Goal: Transaction & Acquisition: Purchase product/service

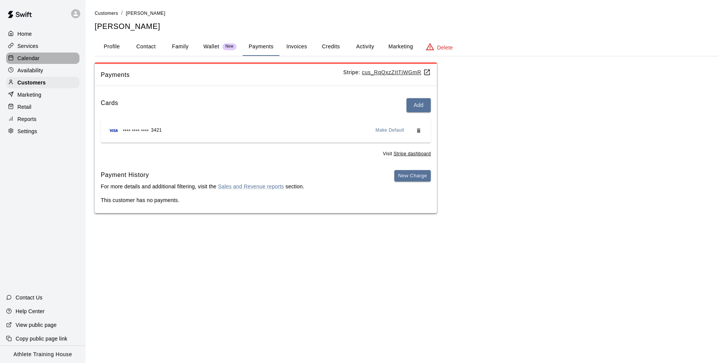
click at [35, 60] on p "Calendar" at bounding box center [28, 58] width 22 height 8
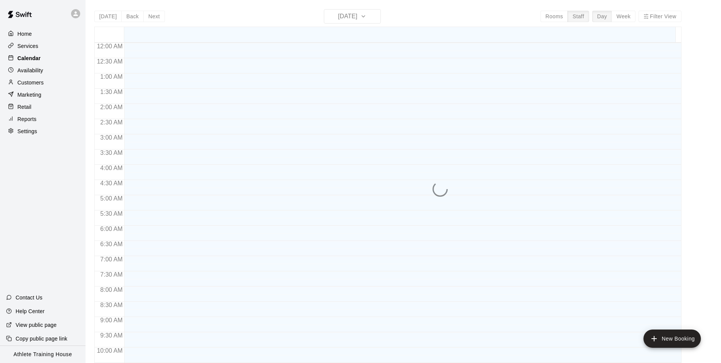
scroll to position [402, 0]
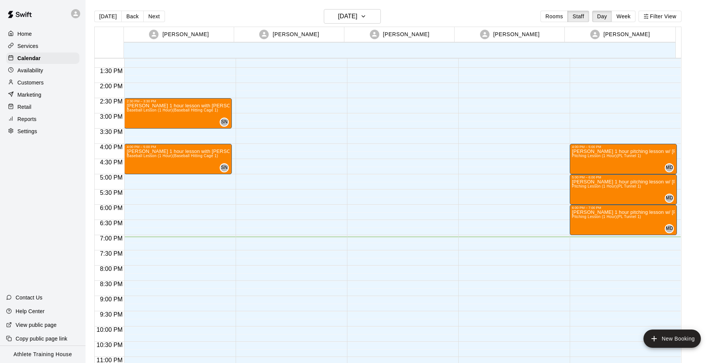
click at [56, 81] on div "Customers" at bounding box center [42, 82] width 73 height 11
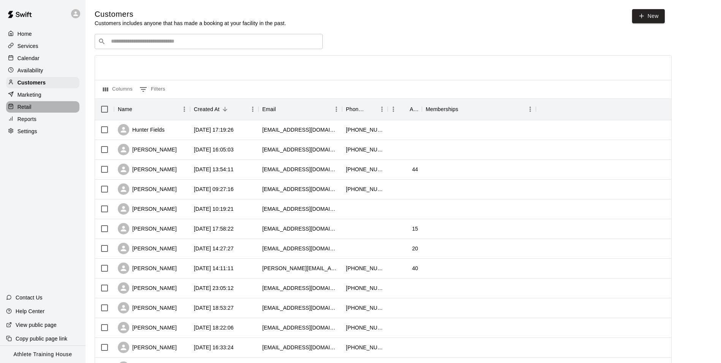
click at [37, 112] on div "Retail" at bounding box center [42, 106] width 73 height 11
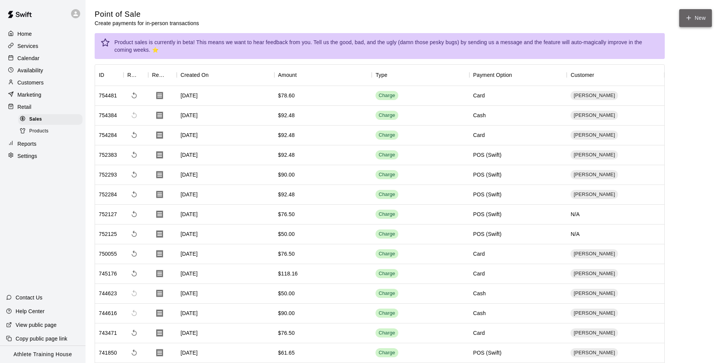
click at [702, 21] on button "New" at bounding box center [696, 18] width 33 height 18
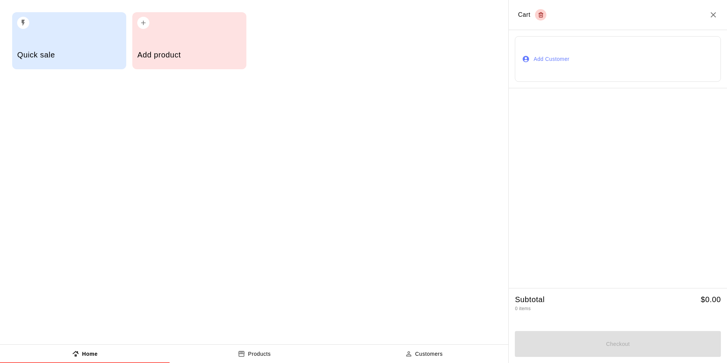
click at [715, 17] on icon "Close" at bounding box center [713, 14] width 5 height 5
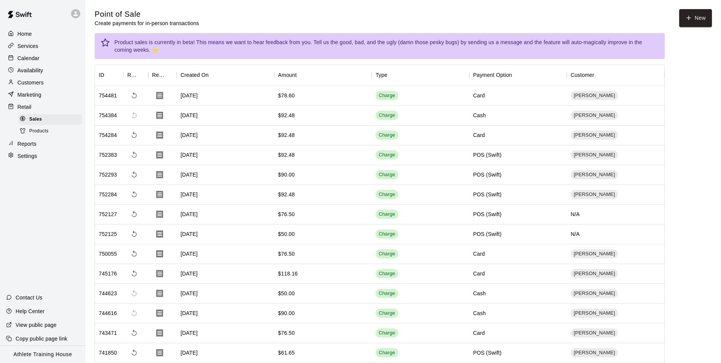
click at [38, 81] on p "Customers" at bounding box center [30, 83] width 26 height 8
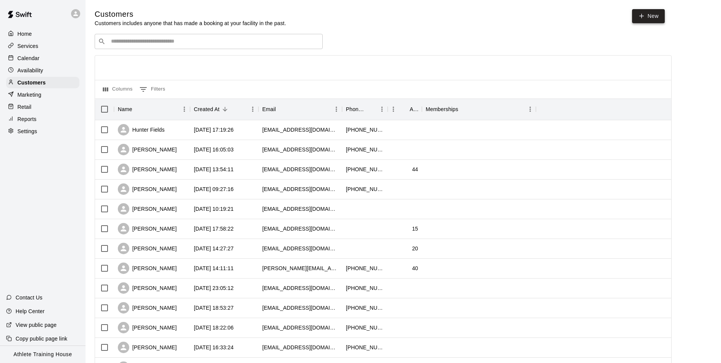
click at [658, 13] on link "New" at bounding box center [648, 16] width 33 height 14
select select "**"
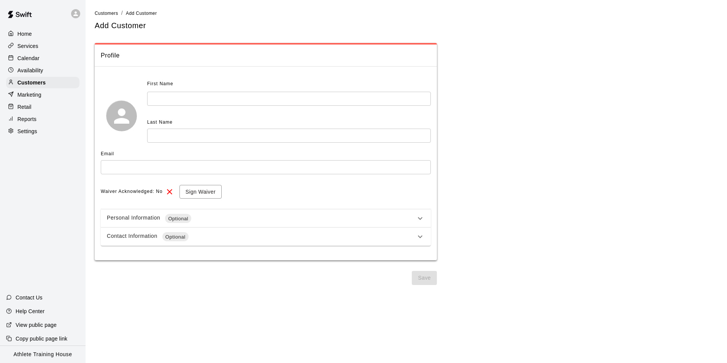
click at [269, 90] on div "First Name" at bounding box center [260, 84] width 227 height 12
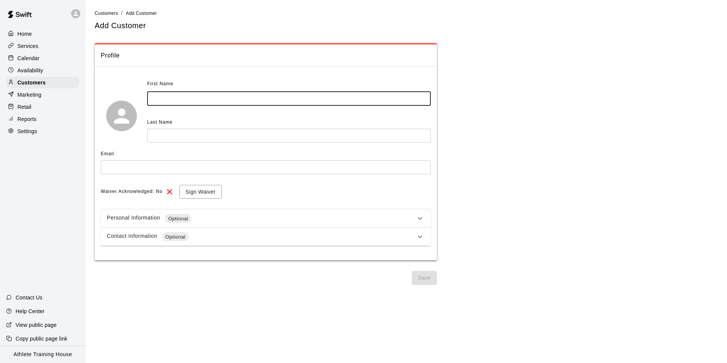
click at [264, 104] on input "text" at bounding box center [289, 99] width 284 height 14
click at [31, 80] on div "Customers" at bounding box center [42, 82] width 73 height 11
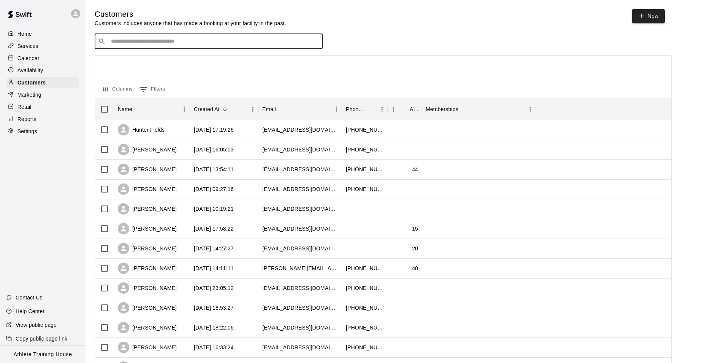
click at [191, 43] on input "Search customers by name or email" at bounding box center [214, 42] width 211 height 8
click at [76, 106] on div "Retail" at bounding box center [42, 106] width 73 height 11
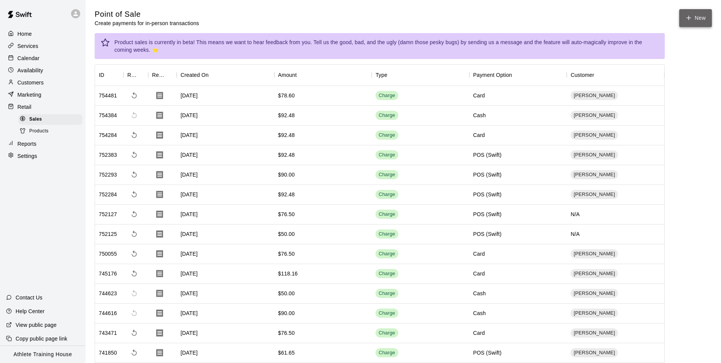
click at [689, 22] on button "New" at bounding box center [696, 18] width 33 height 18
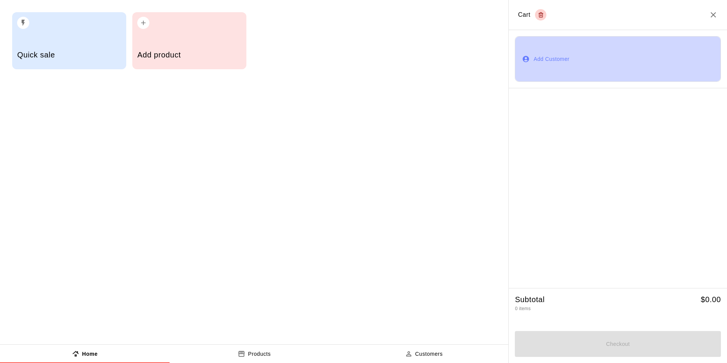
click at [640, 56] on button "Add Customer" at bounding box center [618, 59] width 206 height 46
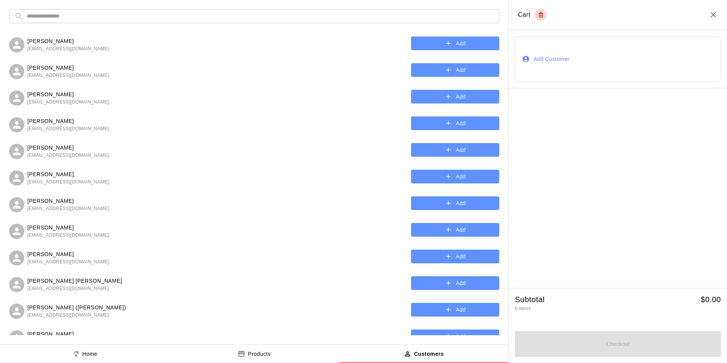
click at [252, 18] on input "text" at bounding box center [260, 16] width 467 height 14
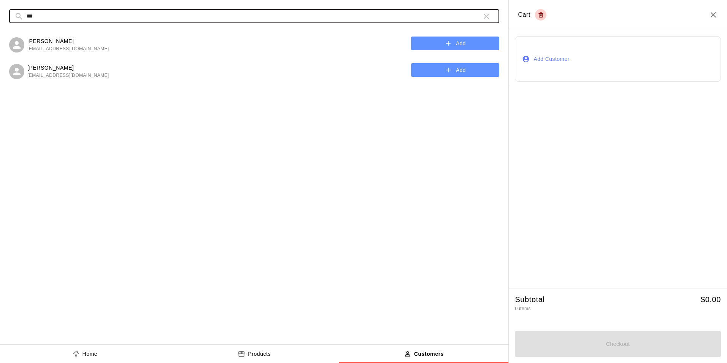
type input "***"
click at [459, 73] on button "Add" at bounding box center [455, 70] width 88 height 14
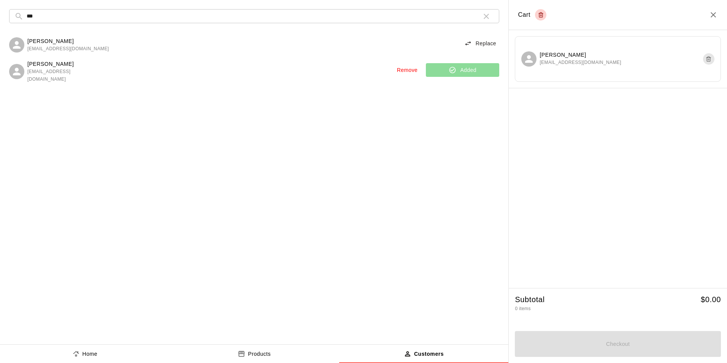
click at [116, 357] on button "Home" at bounding box center [85, 354] width 170 height 18
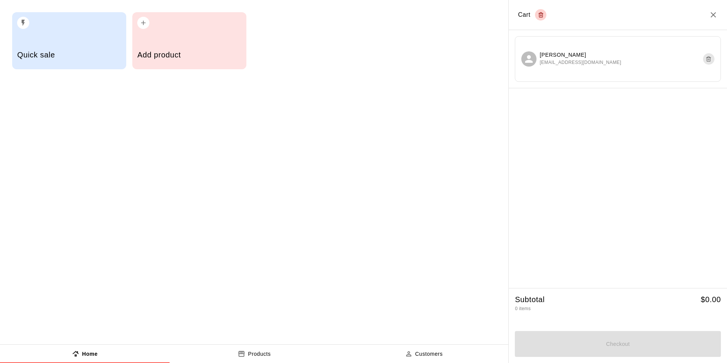
click at [91, 52] on h5 "Quick sale" at bounding box center [69, 55] width 104 height 10
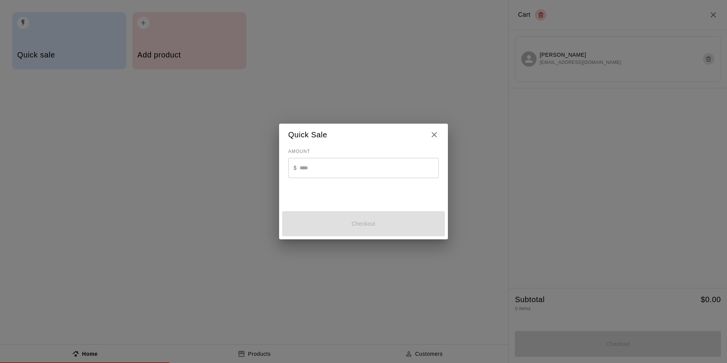
click at [344, 176] on input "text" at bounding box center [369, 168] width 139 height 20
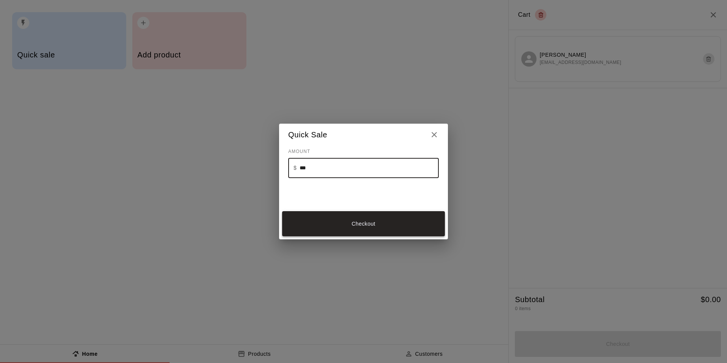
type input "***"
click at [364, 224] on button "Checkout" at bounding box center [363, 223] width 163 height 25
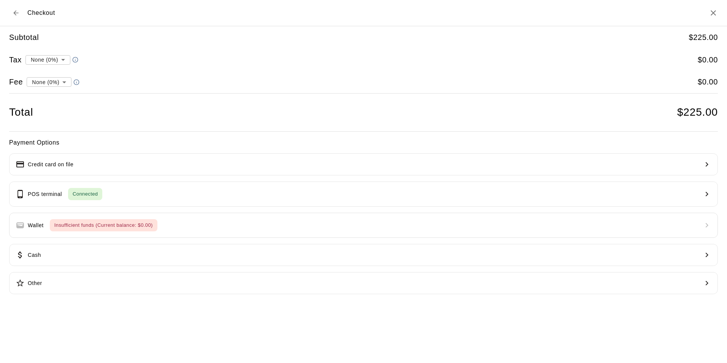
click at [47, 109] on li "convenience fee ( 2.75 % )" at bounding box center [47, 108] width 74 height 13
type input "**********"
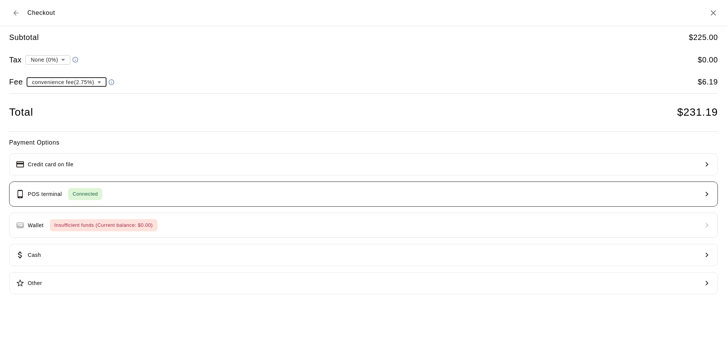
click at [173, 190] on button "POS terminal Connected" at bounding box center [363, 193] width 709 height 25
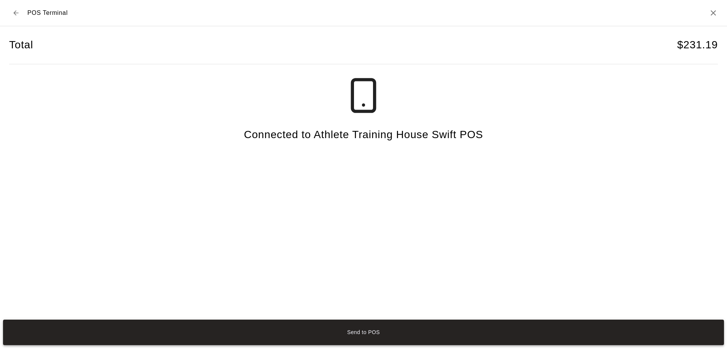
click at [368, 326] on button "Send to POS" at bounding box center [363, 331] width 721 height 25
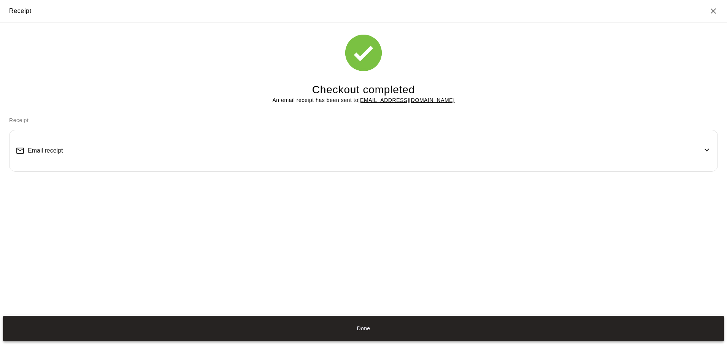
click at [399, 336] on button "Done" at bounding box center [363, 328] width 721 height 25
